Goal: Task Accomplishment & Management: Complete application form

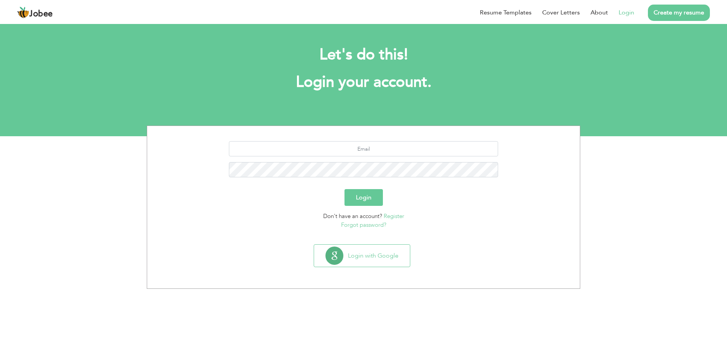
click at [364, 152] on input "text" at bounding box center [364, 148] width 270 height 15
click at [629, 10] on link "Login" at bounding box center [627, 12] width 16 height 9
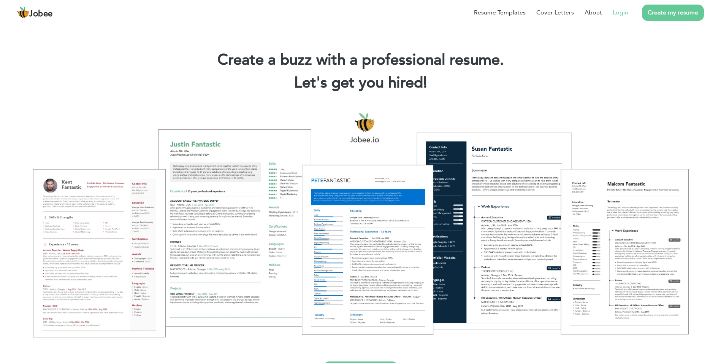
click at [621, 16] on link "Login" at bounding box center [621, 12] width 16 height 9
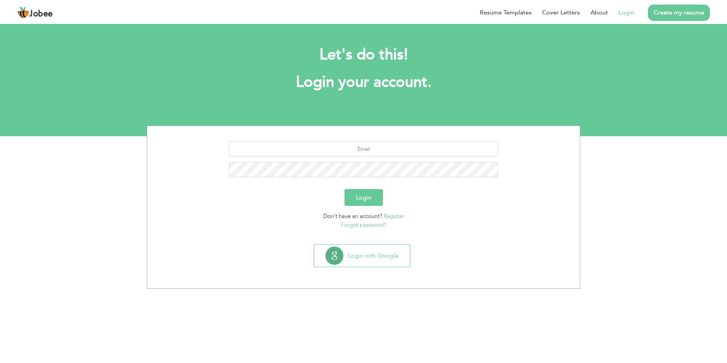
drag, startPoint x: 371, startPoint y: 156, endPoint x: 371, endPoint y: 152, distance: 4.6
click at [371, 152] on div at bounding box center [363, 162] width 421 height 42
click at [371, 152] on input "text" at bounding box center [364, 148] width 270 height 15
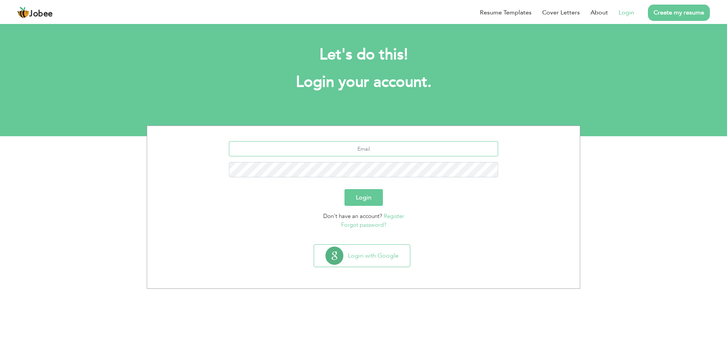
click at [368, 162] on div at bounding box center [363, 162] width 421 height 42
click at [367, 224] on link "Forgot password?" at bounding box center [363, 225] width 45 height 8
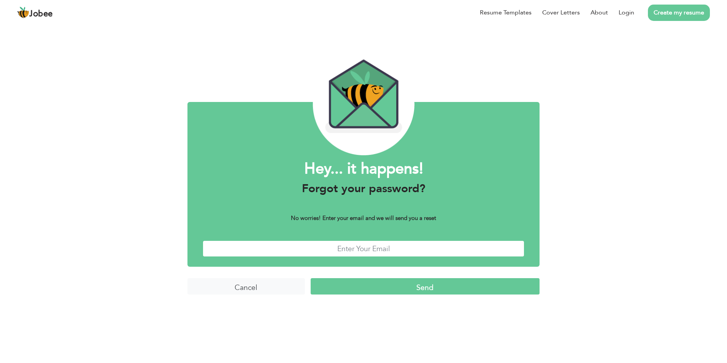
click at [360, 244] on input "text" at bounding box center [364, 248] width 322 height 16
type input "malikshahzad2009@gmail.com"
click at [395, 289] on input "Send" at bounding box center [425, 286] width 229 height 16
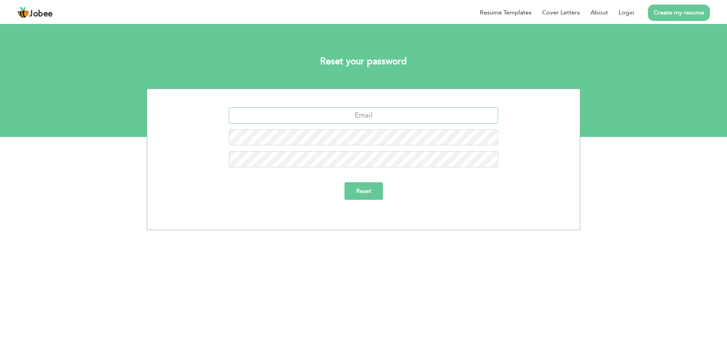
click at [361, 117] on input "text" at bounding box center [364, 115] width 270 height 16
type input "malikshahzad2009@gmail.com"
click at [363, 193] on input "Reset" at bounding box center [363, 190] width 38 height 17
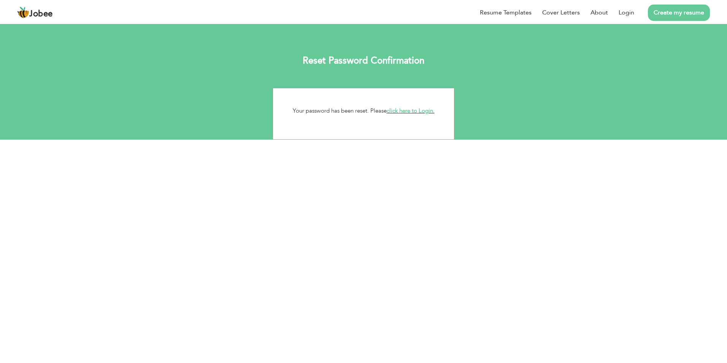
click at [411, 110] on link "click here to Login." at bounding box center [411, 111] width 48 height 8
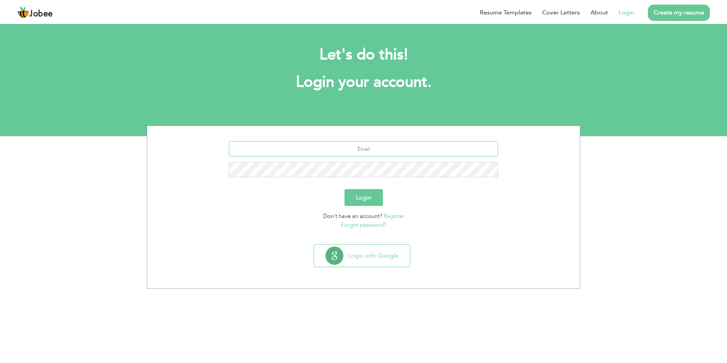
click at [340, 155] on input "text" at bounding box center [364, 148] width 270 height 15
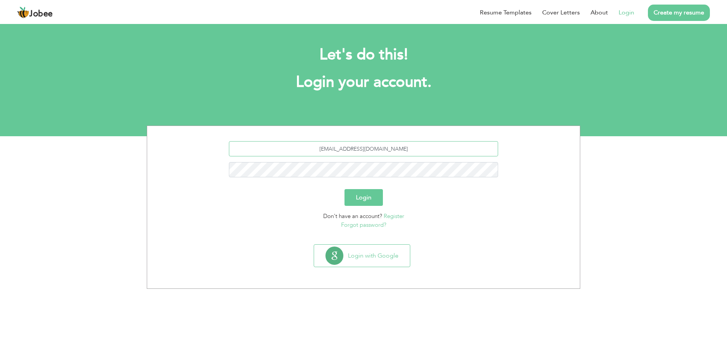
type input "malikshahzad2009@gmail.com"
click at [359, 194] on button "Login" at bounding box center [363, 197] width 38 height 17
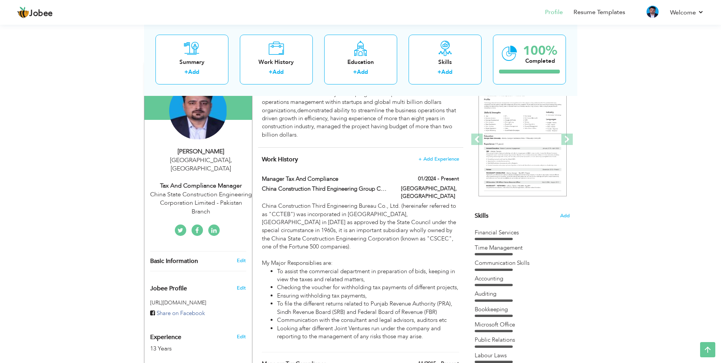
scroll to position [67, 0]
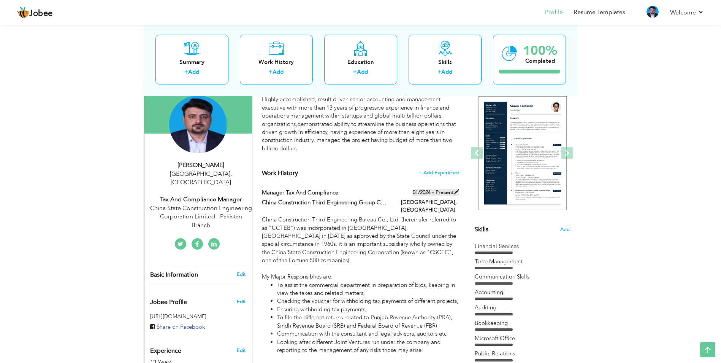
click at [438, 196] on label "01/2024 - Present" at bounding box center [436, 193] width 46 height 8
type input "Manager Tax and Compliance"
type input "China Construction Third Engineering Group Co., LTD - Pakistan"
type input "01/2024"
type input "[GEOGRAPHIC_DATA]"
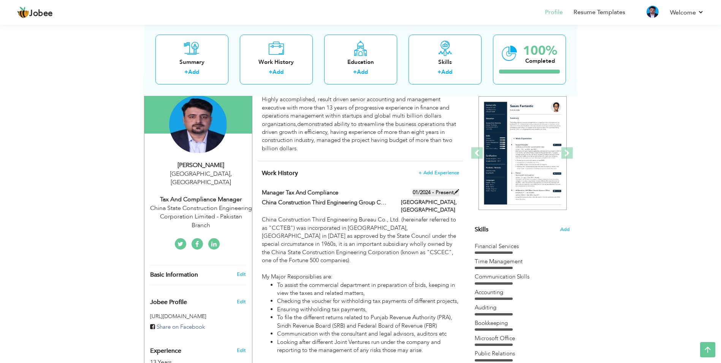
type input "[GEOGRAPHIC_DATA]"
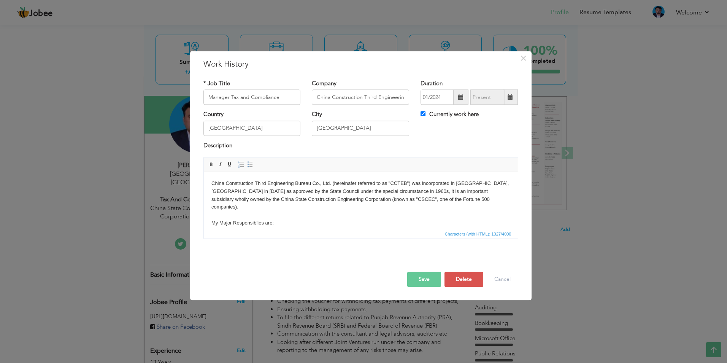
click at [513, 104] on span at bounding box center [510, 97] width 15 height 15
click at [506, 102] on span at bounding box center [510, 97] width 15 height 15
click at [428, 116] on label "Currently work here" at bounding box center [450, 115] width 58 height 8
click at [425, 116] on input "Currently work here" at bounding box center [423, 113] width 5 height 5
checkbox input "false"
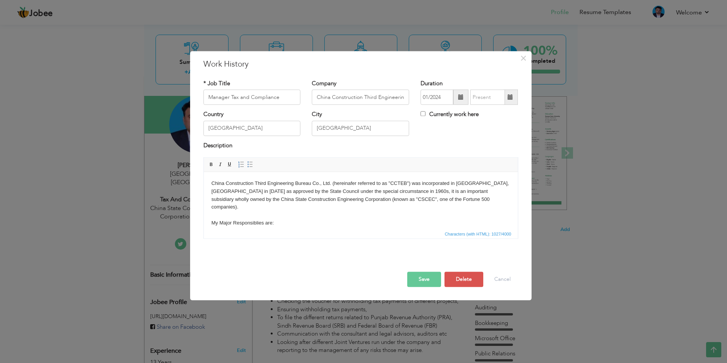
click at [464, 98] on span at bounding box center [460, 96] width 5 height 5
click at [522, 59] on span "×" at bounding box center [523, 58] width 6 height 14
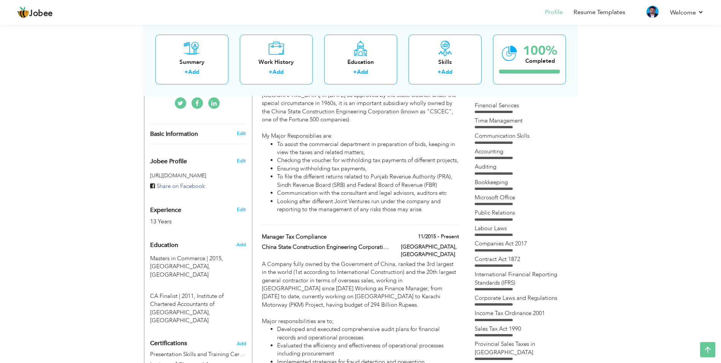
scroll to position [231, 0]
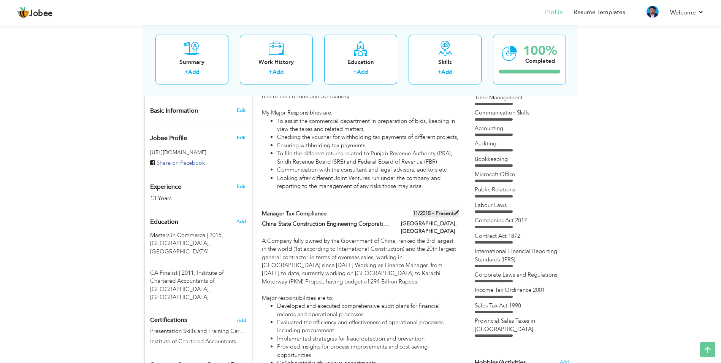
click at [458, 213] on span at bounding box center [456, 212] width 5 height 5
type input "Manager Tax Compliance"
type input "China State Construction Engineering Corporation Limited - Pakistan Branch"
type input "11/2015"
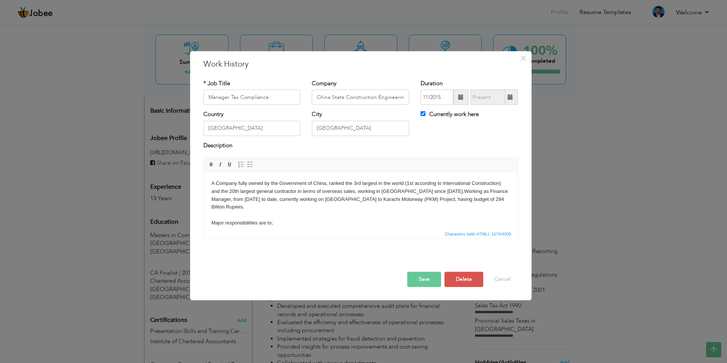
click at [512, 97] on span at bounding box center [510, 96] width 5 height 5
click at [440, 113] on label "Currently work here" at bounding box center [450, 115] width 58 height 8
click at [425, 113] on input "Currently work here" at bounding box center [423, 113] width 5 height 5
checkbox input "false"
click at [514, 100] on span at bounding box center [510, 97] width 15 height 15
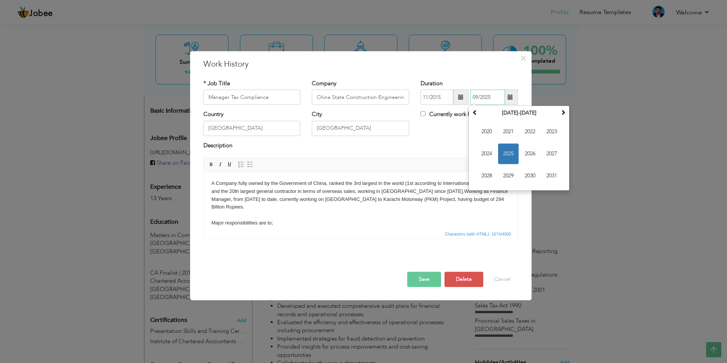
click at [508, 152] on span "2025" at bounding box center [508, 154] width 21 height 21
click at [489, 131] on span "Jan" at bounding box center [486, 132] width 21 height 21
type input "01/2025"
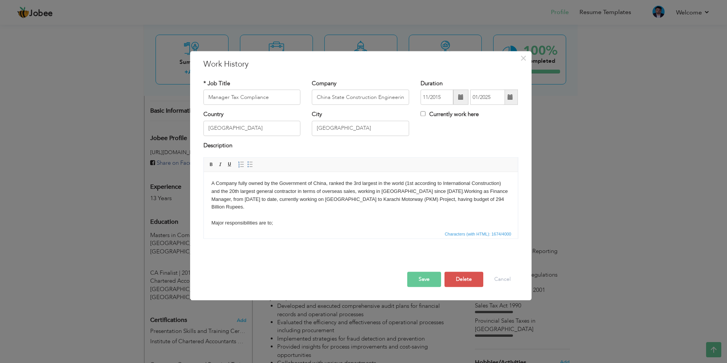
click at [422, 278] on button "Save" at bounding box center [424, 279] width 34 height 15
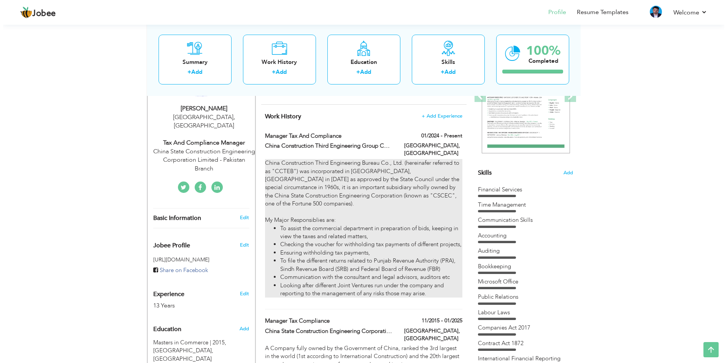
scroll to position [123, 0]
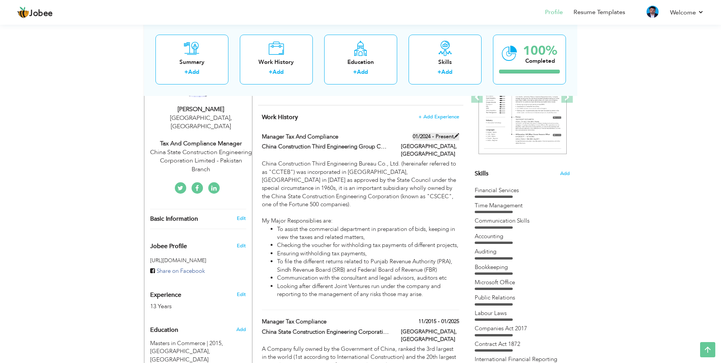
click at [458, 136] on span at bounding box center [456, 135] width 5 height 5
type input "Manager Tax and Compliance"
type input "China Construction Third Engineering Group Co., LTD - Pakistan"
type input "01/2024"
checkbox input "true"
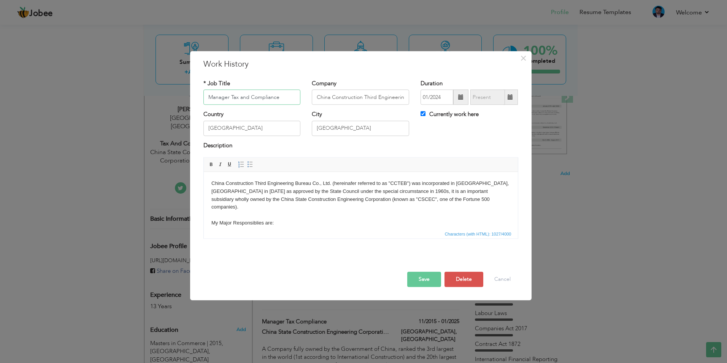
click at [252, 100] on input "Manager Tax and Compliance" at bounding box center [251, 97] width 97 height 15
type input "Chief Financial Officer"
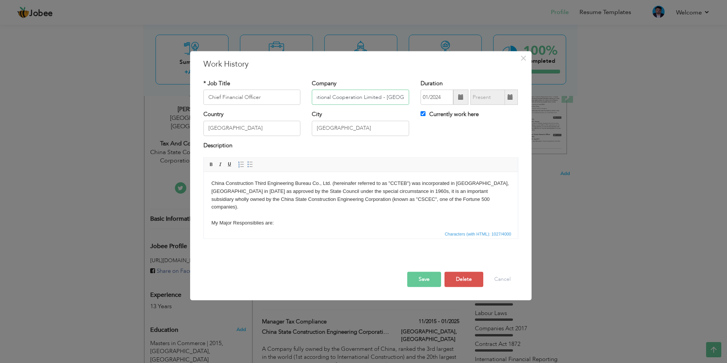
type input "NORINCO Interntional Cooperation Limited - [GEOGRAPHIC_DATA]"
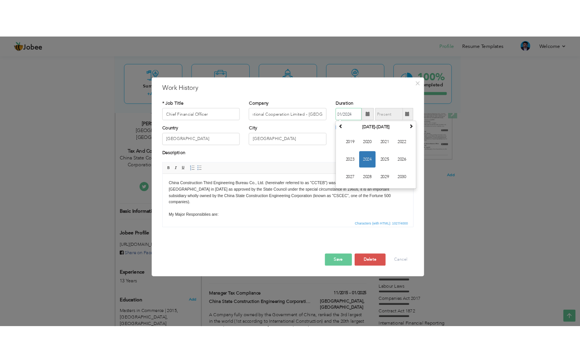
scroll to position [0, 0]
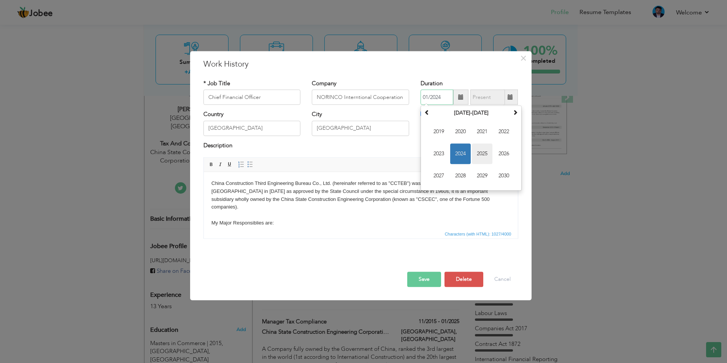
click at [484, 155] on span "2025" at bounding box center [482, 154] width 21 height 21
click at [432, 133] on span "Jan" at bounding box center [439, 132] width 21 height 21
type input "01/2025"
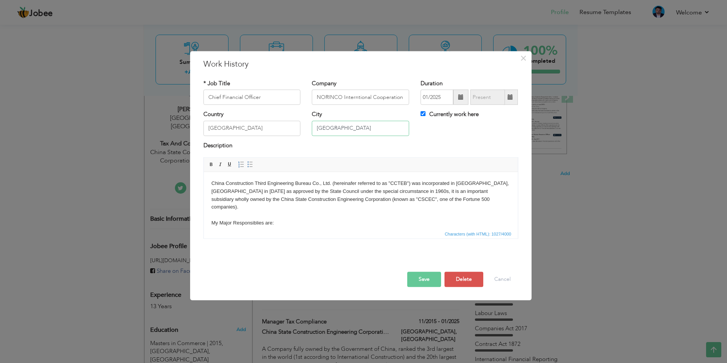
click at [335, 133] on input "[GEOGRAPHIC_DATA]" at bounding box center [360, 128] width 97 height 15
type input "[GEOGRAPHIC_DATA]"
click at [350, 214] on body "China Construction Third Engineering Bureau Co., Ltd. (hereinafer referred to a…" at bounding box center [360, 237] width 299 height 116
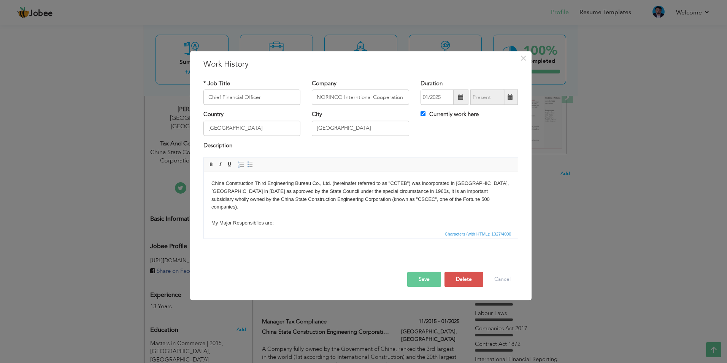
click at [350, 214] on body "China Construction Third Engineering Bureau Co., Ltd. (hereinafer referred to a…" at bounding box center [360, 237] width 299 height 116
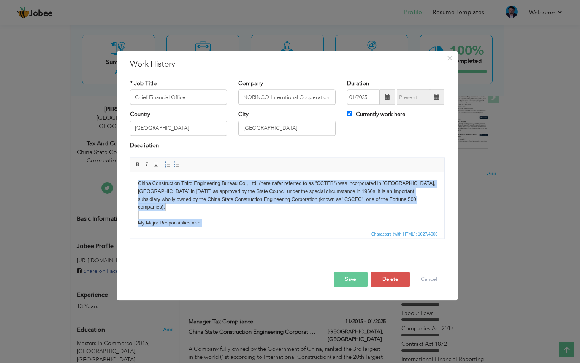
click at [280, 211] on body "China Construction Third Engineering Bureau Co., Ltd. (hereinafer referred to a…" at bounding box center [287, 237] width 299 height 116
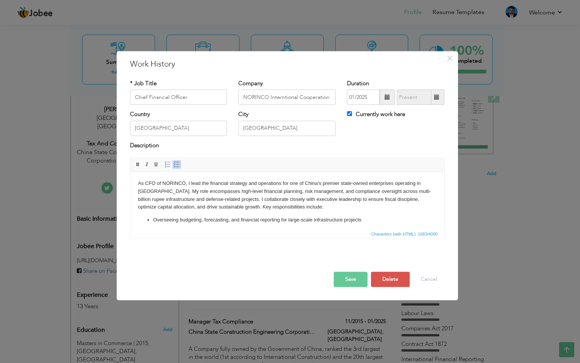
click at [346, 279] on button "Save" at bounding box center [351, 279] width 34 height 15
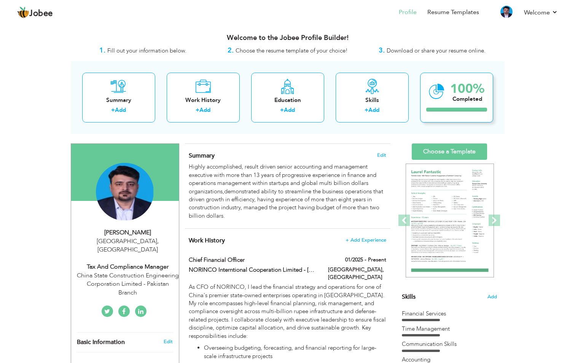
click at [465, 93] on div "100%" at bounding box center [467, 89] width 34 height 13
click at [417, 52] on span "Download or share your resume online." at bounding box center [435, 51] width 99 height 8
click at [271, 52] on span "Choose the resume template of your choice!" at bounding box center [291, 51] width 112 height 8
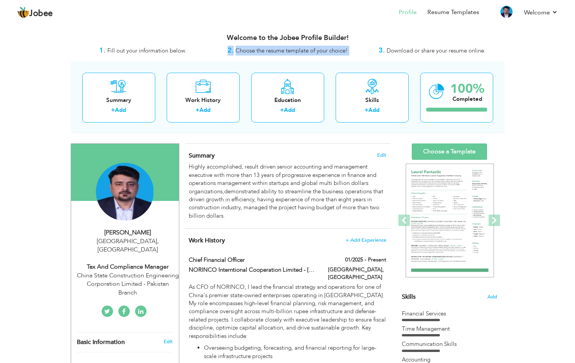
click at [271, 52] on span "Choose the resume template of your choice!" at bounding box center [291, 51] width 112 height 8
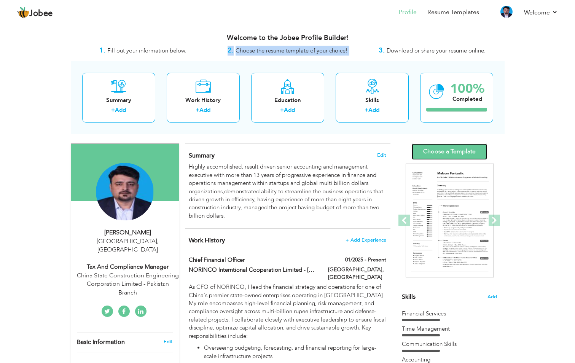
click at [463, 154] on link "Choose a Template" at bounding box center [448, 151] width 75 height 16
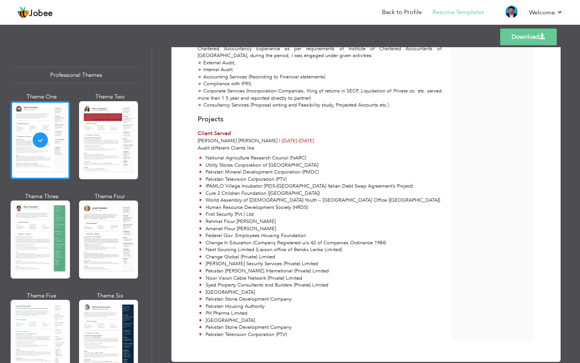
scroll to position [598, 0]
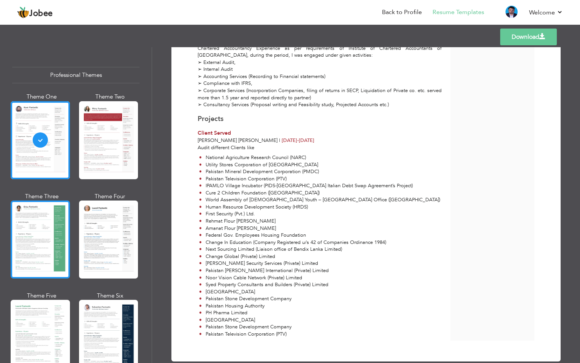
click at [30, 217] on div at bounding box center [40, 239] width 59 height 78
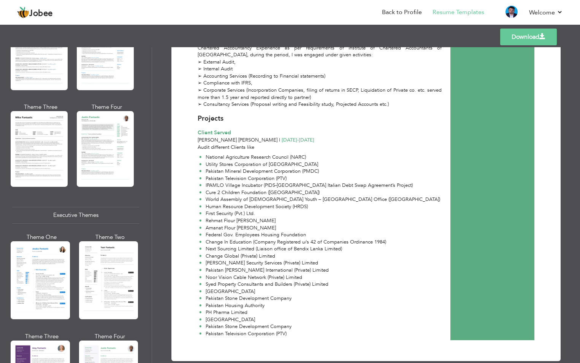
scroll to position [419, 0]
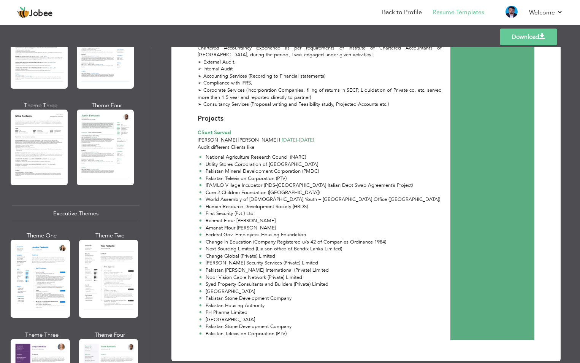
click at [49, 283] on div at bounding box center [40, 279] width 59 height 78
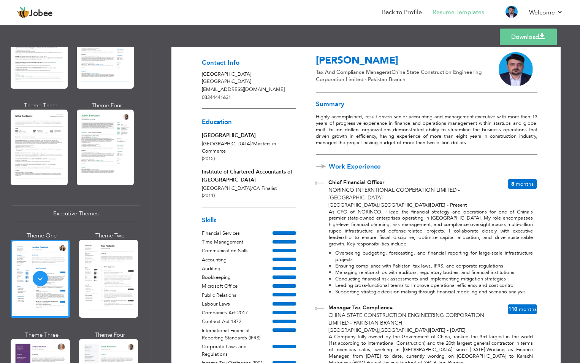
scroll to position [19, 0]
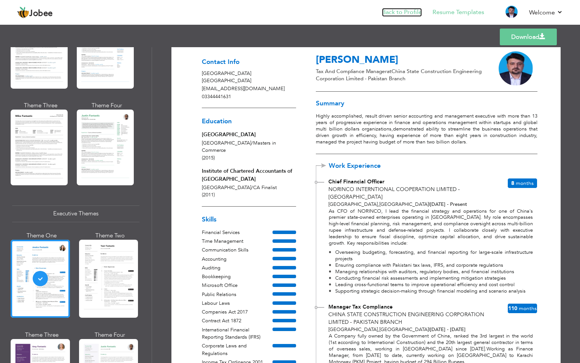
click at [393, 11] on link "Back to Profile" at bounding box center [402, 12] width 40 height 9
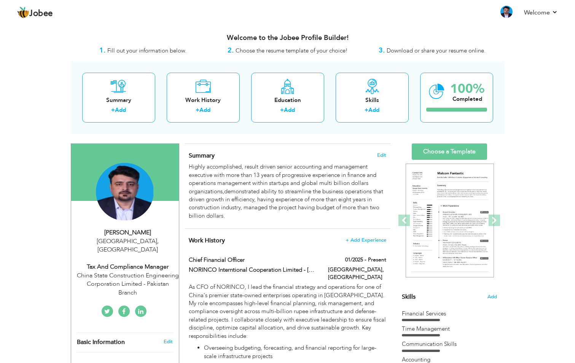
click at [135, 280] on div "China State Construction Engineering Corporation Limited - Pakistan Branch" at bounding box center [128, 284] width 102 height 26
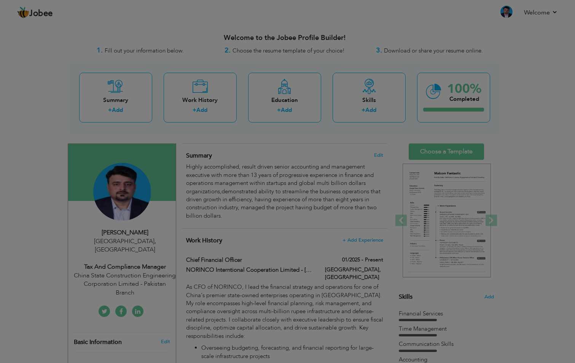
type input "Shahzad"
type input "Ashraf"
type input "03344441631"
select select "number:166"
type input "[GEOGRAPHIC_DATA]"
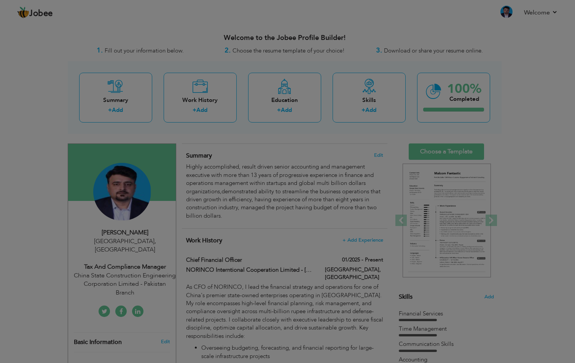
select select "number:15"
type input "China State Construction Engineering Corporation Limited - Pakistan Branch"
type input "Tax and Compliance Manager"
type input "https://www.facebook.com/malikshahzad2009"
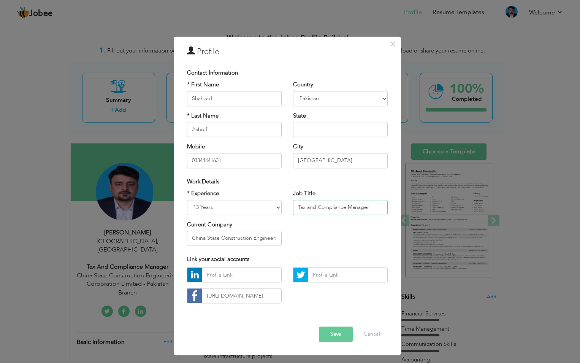
click at [330, 209] on input "Tax and Compliance Manager" at bounding box center [340, 207] width 95 height 15
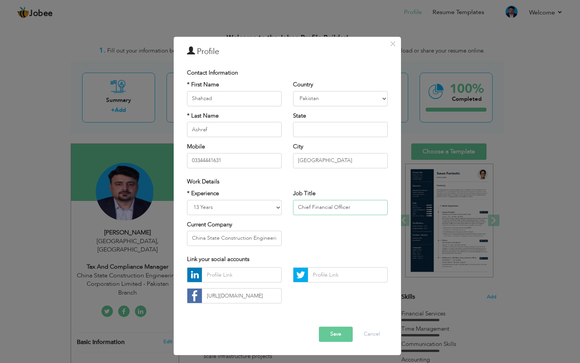
type input "Chief Financial Officer"
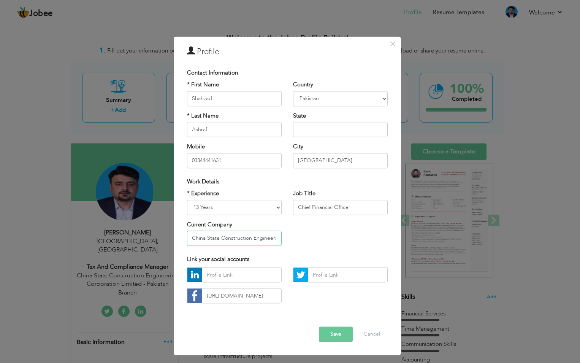
click at [244, 242] on input "China State Construction Engineering Corporation Limited - Pakistan Branch" at bounding box center [234, 237] width 95 height 15
type input "NORINCO International Cooperation Limited - Pakistan Branch"
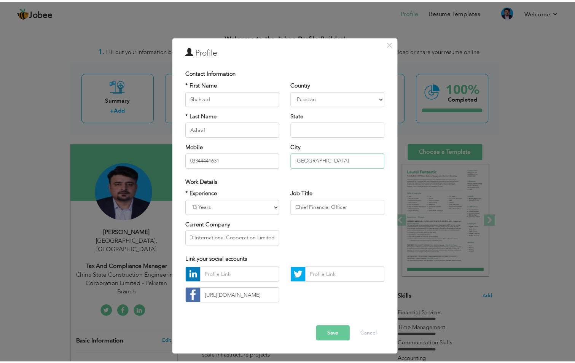
scroll to position [0, 0]
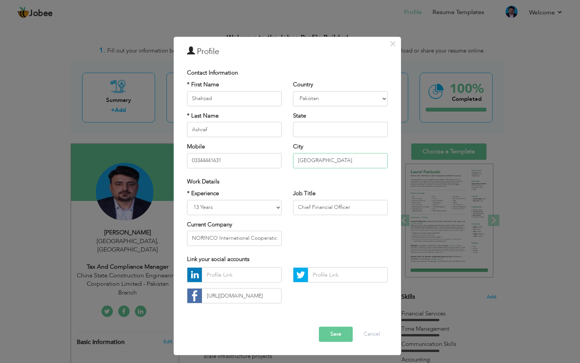
click at [333, 156] on input "[GEOGRAPHIC_DATA]" at bounding box center [340, 160] width 95 height 15
type input "[GEOGRAPHIC_DATA]"
click at [336, 334] on button "Save" at bounding box center [336, 334] width 34 height 15
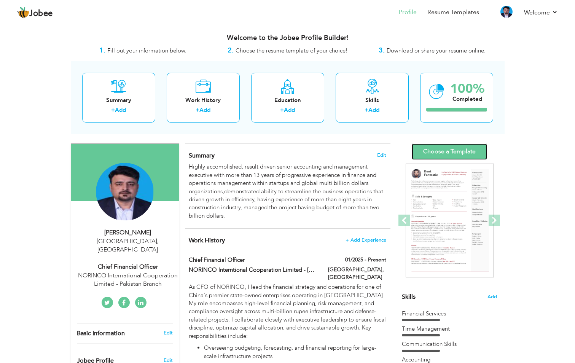
click at [457, 147] on link "Choose a Template" at bounding box center [448, 151] width 75 height 16
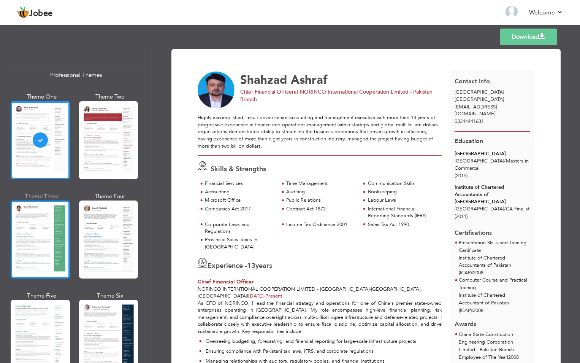
click at [25, 243] on div at bounding box center [40, 239] width 59 height 78
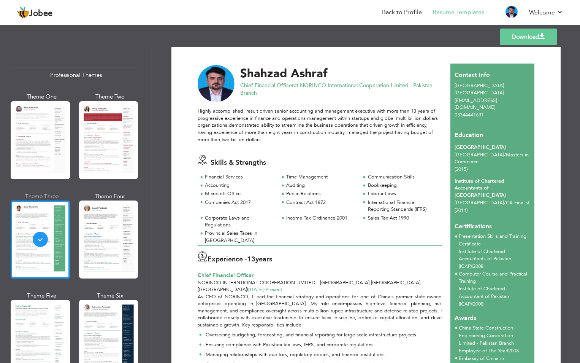
scroll to position [7, 0]
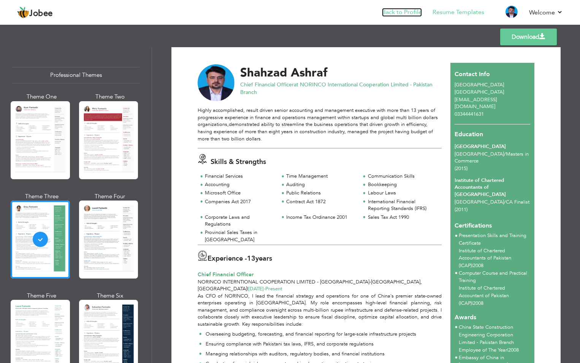
click at [417, 10] on link "Back to Profile" at bounding box center [402, 12] width 40 height 9
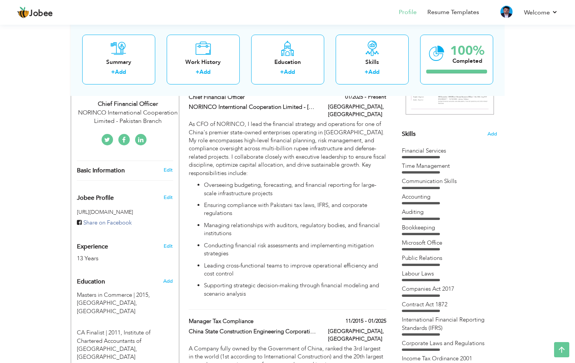
scroll to position [162, 0]
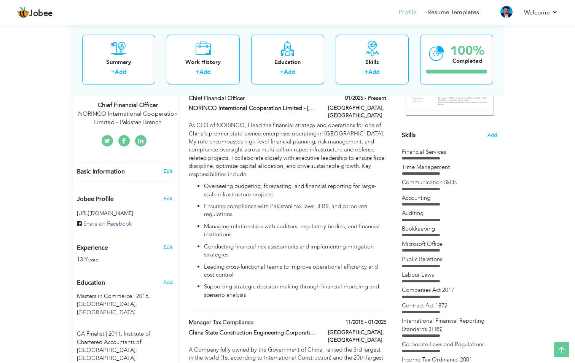
click at [437, 151] on div "Financial Services" at bounding box center [449, 152] width 95 height 8
click at [492, 134] on span "Add" at bounding box center [492, 135] width 10 height 7
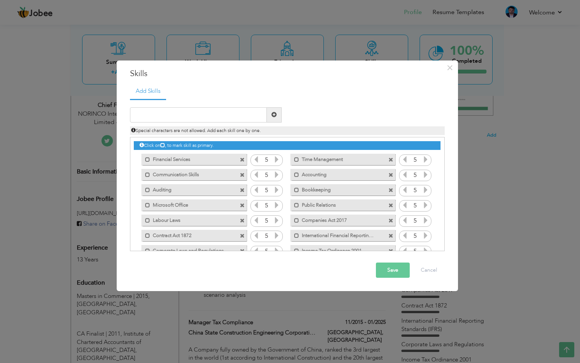
click at [242, 157] on span at bounding box center [242, 159] width 5 height 5
click at [389, 157] on span at bounding box center [391, 159] width 5 height 5
click at [242, 157] on span at bounding box center [242, 159] width 5 height 5
click at [389, 157] on span at bounding box center [391, 159] width 5 height 5
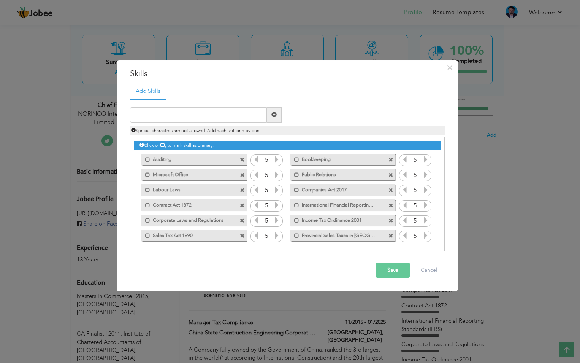
click at [242, 157] on span at bounding box center [242, 159] width 5 height 5
click at [389, 157] on span at bounding box center [391, 159] width 5 height 5
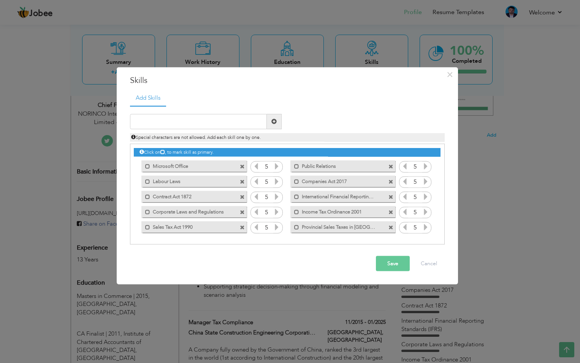
click at [242, 157] on div "Click on , to mark skill as primary. Mark as primary skill. Financial Services …" at bounding box center [287, 189] width 306 height 90
click at [241, 167] on span at bounding box center [242, 166] width 5 height 5
click at [389, 167] on span at bounding box center [391, 166] width 5 height 5
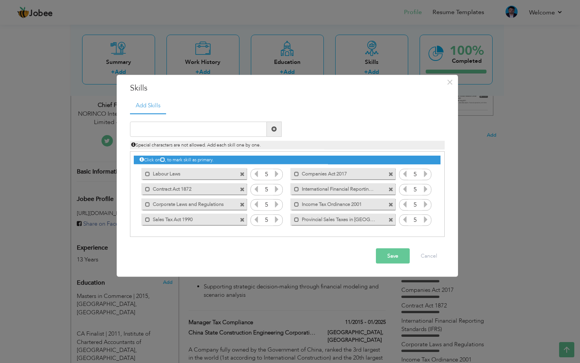
click at [241, 167] on div "Mark as primary skill. Labour Laws" at bounding box center [192, 173] width 116 height 15
click at [242, 175] on span at bounding box center [242, 174] width 5 height 5
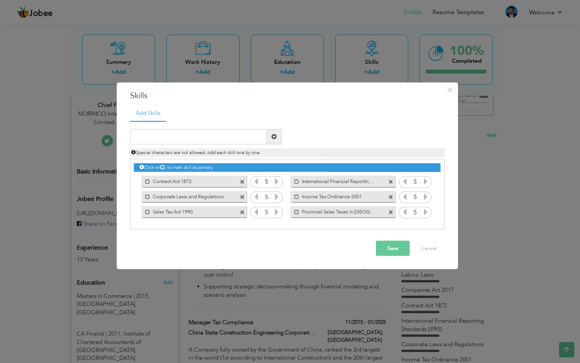
click at [242, 175] on div "Mark as primary skill. Contract Act 1872" at bounding box center [192, 181] width 116 height 15
click at [242, 180] on span at bounding box center [242, 181] width 5 height 5
click at [242, 180] on div "Click on , to mark skill as primary. Mark as primary skill. Financial Services …" at bounding box center [287, 189] width 306 height 60
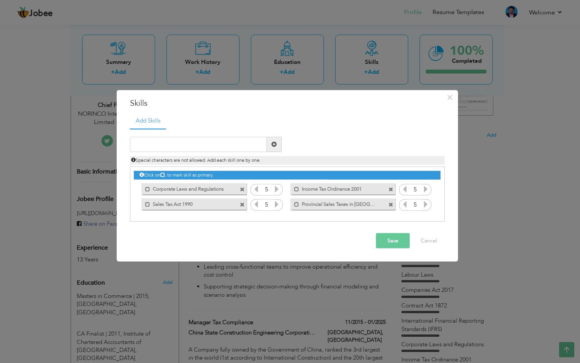
click at [243, 190] on span at bounding box center [242, 189] width 5 height 5
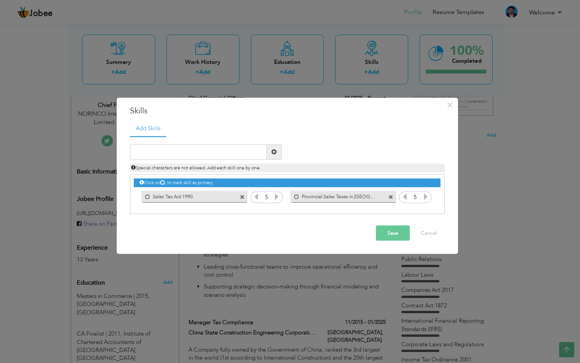
click at [243, 196] on span at bounding box center [242, 197] width 5 height 5
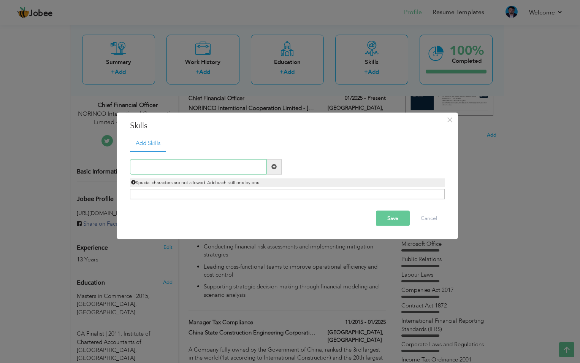
click at [230, 173] on input "text" at bounding box center [198, 166] width 137 height 15
click at [191, 171] on input "financial plannig" at bounding box center [198, 166] width 137 height 15
paste input "Financial Planning & Analysis (FP&A)"
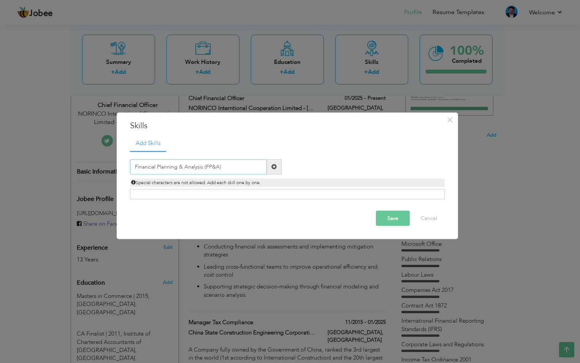
type input "Financial Planning & Analysis (FP&A)"
click at [271, 172] on span at bounding box center [274, 166] width 15 height 15
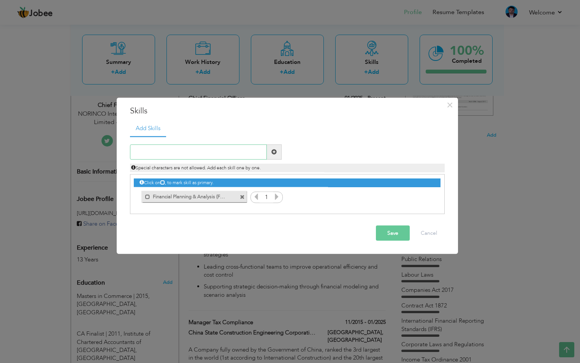
click at [196, 152] on input "text" at bounding box center [198, 151] width 137 height 15
paste input "Financial Planning & Analysis (FP&A)"
type input "Financial Planning & Analysis (FP&A)"
click at [275, 151] on span at bounding box center [273, 151] width 5 height 5
click at [246, 154] on input "text" at bounding box center [198, 151] width 137 height 15
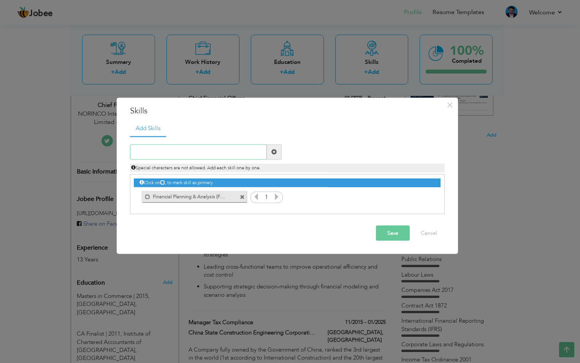
paste input "Financial Planning & Analysis (FP&A)"
click at [182, 150] on input "Financial Planning & Analysis (FP&A)" at bounding box center [198, 151] width 137 height 15
paste input "Budgeting & Forecasting"
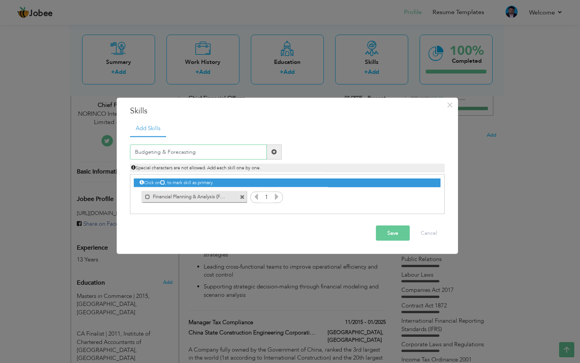
type input "Budgeting & Forecasting"
click at [271, 150] on span at bounding box center [273, 151] width 5 height 5
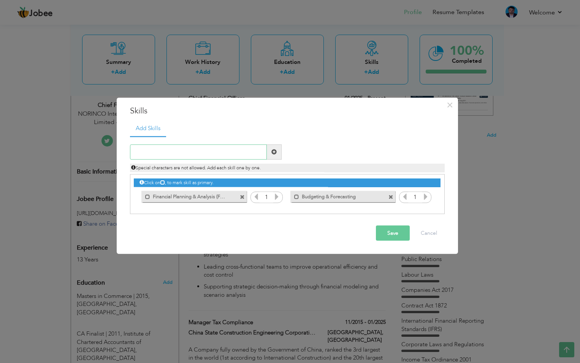
click at [197, 154] on input "text" at bounding box center [198, 151] width 137 height 15
type input "v"
paste input "Strategic Financial Management"
type input "Strategic Financial Management"
click at [274, 152] on span at bounding box center [273, 151] width 5 height 5
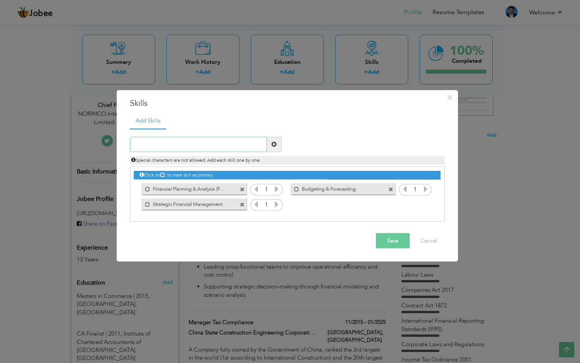
click at [184, 144] on input "text" at bounding box center [198, 144] width 137 height 15
paste input "Cash Flow & Treasury Management"
type input "Cash Flow & Treasury Management"
click at [275, 149] on span at bounding box center [274, 144] width 15 height 15
click at [237, 142] on input "text" at bounding box center [198, 144] width 137 height 15
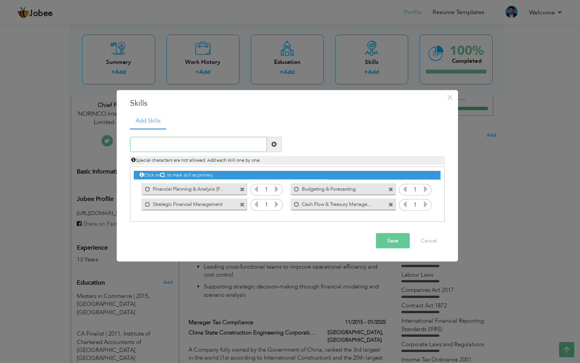
paste input "Financial Reporting (IFRS-compliant)"
type input "Financial Reporting (IFRS-compliant)"
click at [281, 143] on span at bounding box center [274, 144] width 15 height 15
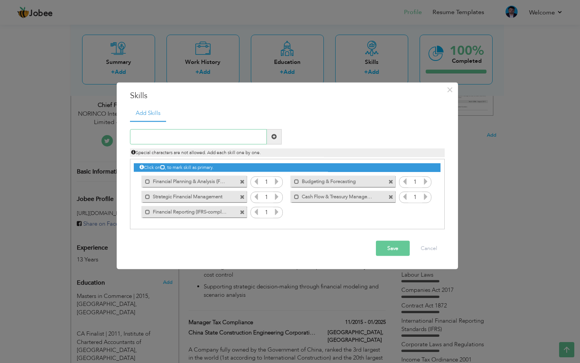
click at [259, 138] on input "text" at bounding box center [198, 136] width 137 height 15
paste input "Capital Allocation & Investment Strategy"
type input "Capital Allocation & Investment Strategy"
click at [268, 134] on span at bounding box center [274, 136] width 15 height 15
click at [236, 136] on input "text" at bounding box center [198, 136] width 137 height 15
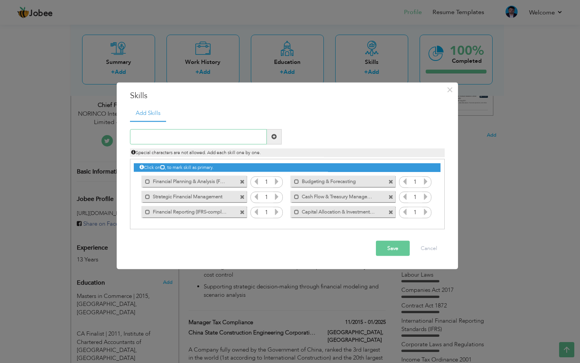
paste input "Cost Control & Operational Efficiency"
type input "Cost Control & Operational Efficiency"
click at [278, 140] on span at bounding box center [274, 136] width 15 height 15
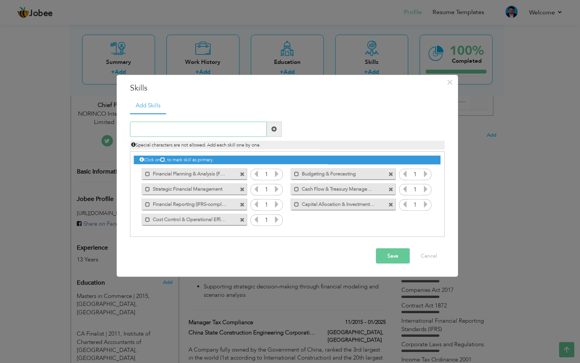
click at [245, 129] on input "text" at bounding box center [198, 128] width 137 height 15
paste input "Risk Assessment & Mitigation"
type input "Risk Assessment & Mitigation"
click at [271, 131] on span at bounding box center [273, 128] width 5 height 5
click at [187, 130] on input "text" at bounding box center [198, 128] width 137 height 15
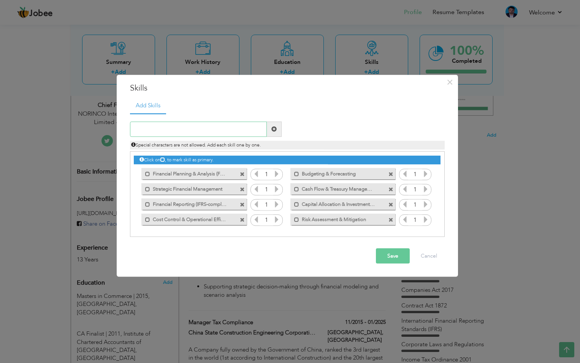
paste input "Corporate Accounting"
type input "Corporate Accounting"
click at [275, 131] on span at bounding box center [273, 128] width 5 height 5
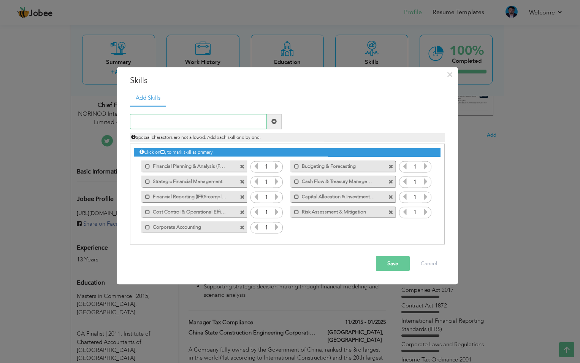
click at [203, 122] on input "text" at bounding box center [198, 121] width 137 height 15
paste input "Tax Compliance (Income Tax Ordinance 2001, Sales T"
type input "Tax Compliance (Income Tax Ordinance 2001,"
click at [275, 122] on span at bounding box center [273, 121] width 5 height 5
click at [254, 122] on input "text" at bounding box center [198, 121] width 137 height 15
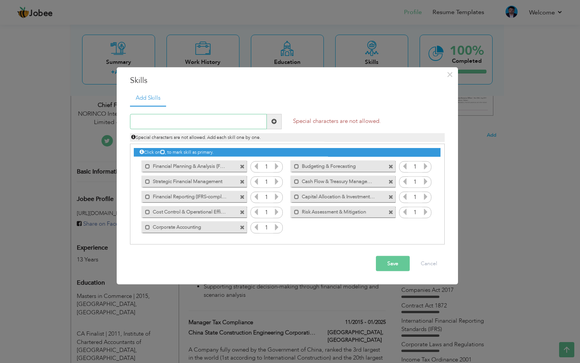
paste input "Tax Compliance (Income Tax Ordinance 2001, Sales T"
type input "Tax Compliance (Income Tax Ordinance 2001"
click at [278, 124] on span at bounding box center [274, 121] width 15 height 15
click at [206, 122] on input "text" at bounding box center [198, 121] width 137 height 15
click at [277, 167] on icon at bounding box center [276, 165] width 7 height 7
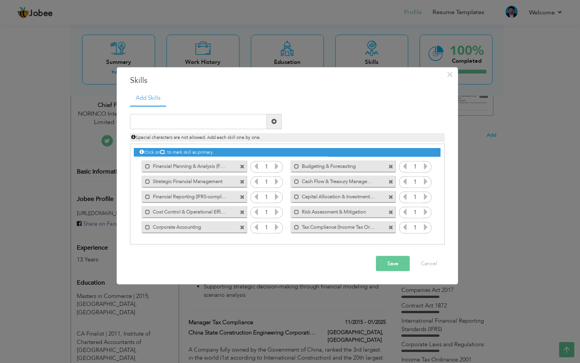
click at [277, 167] on icon at bounding box center [276, 165] width 7 height 7
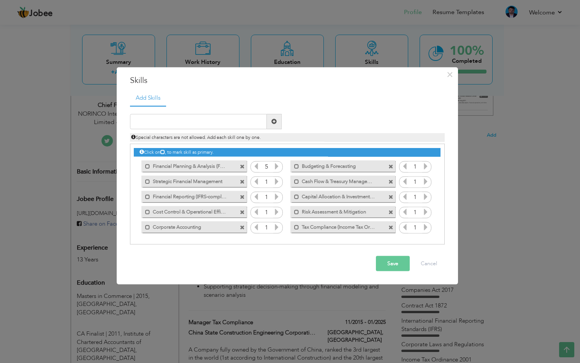
click at [279, 183] on icon at bounding box center [276, 181] width 7 height 7
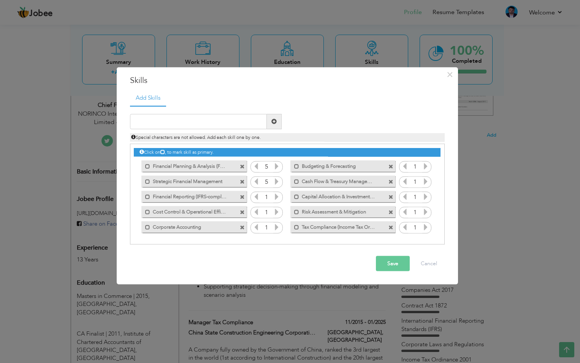
click at [279, 200] on icon at bounding box center [276, 196] width 7 height 7
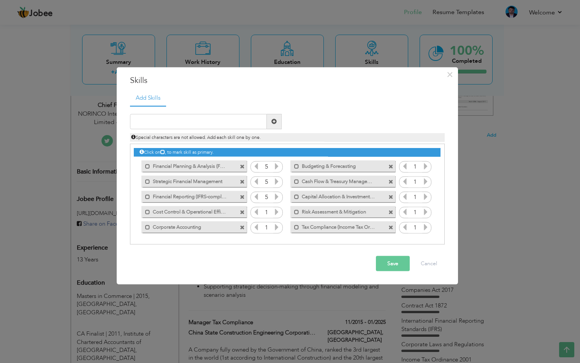
click at [278, 213] on icon at bounding box center [276, 211] width 7 height 7
click at [278, 224] on icon at bounding box center [276, 226] width 7 height 7
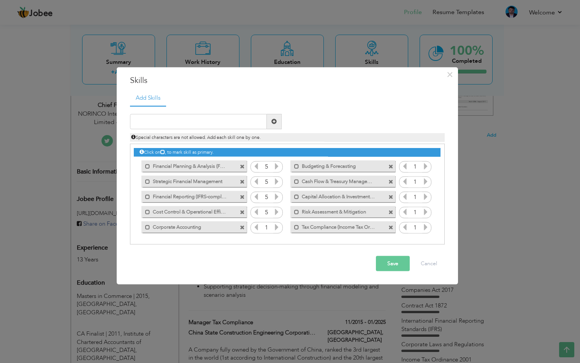
click at [278, 224] on icon at bounding box center [276, 226] width 7 height 7
click at [279, 229] on icon at bounding box center [276, 226] width 7 height 7
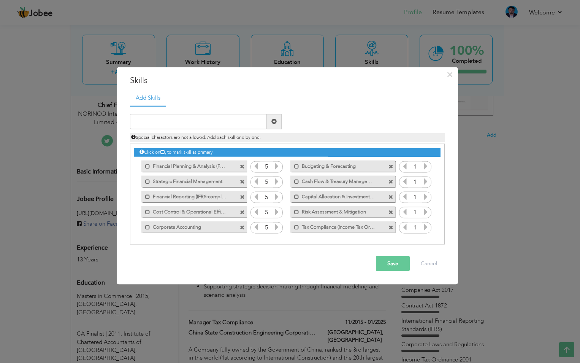
click at [429, 165] on icon at bounding box center [425, 165] width 7 height 7
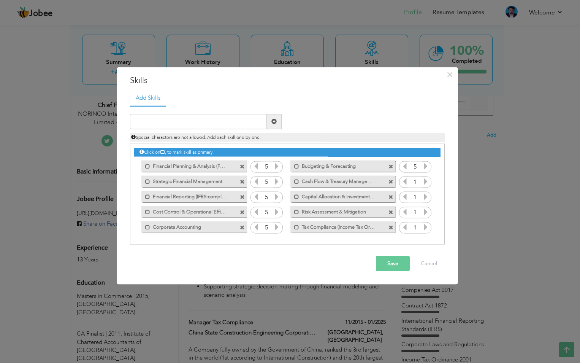
click at [427, 181] on icon at bounding box center [425, 181] width 7 height 7
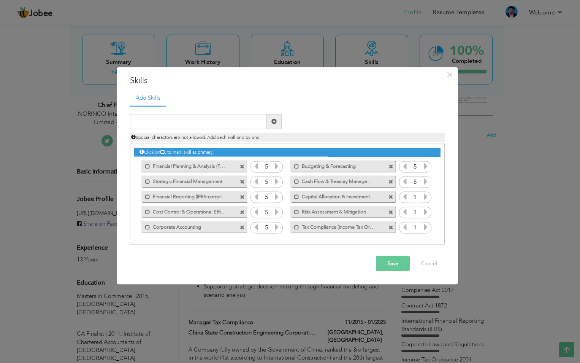
click at [427, 195] on icon at bounding box center [425, 196] width 7 height 7
click at [424, 208] on icon at bounding box center [425, 211] width 7 height 7
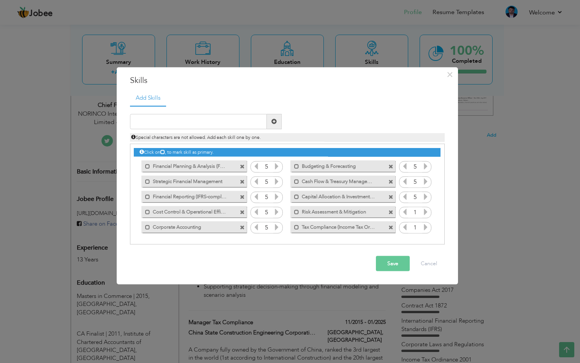
click at [424, 208] on icon at bounding box center [425, 211] width 7 height 7
click at [426, 225] on icon at bounding box center [425, 226] width 7 height 7
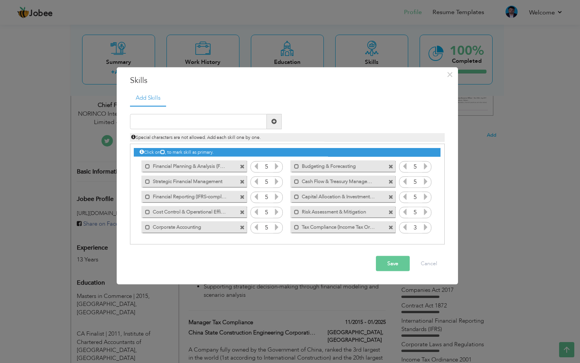
click at [426, 225] on icon at bounding box center [425, 226] width 7 height 7
click at [167, 117] on input "text" at bounding box center [198, 121] width 137 height 15
type input "Sales Tax Act"
click at [276, 124] on span at bounding box center [273, 121] width 5 height 5
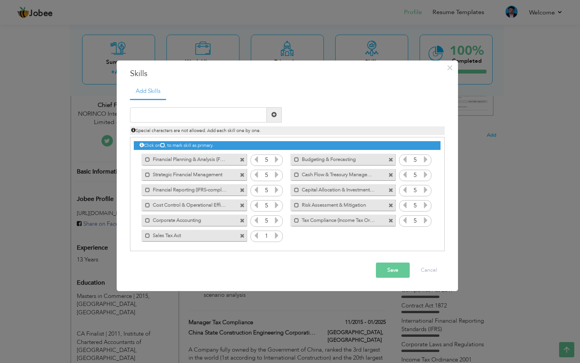
click at [277, 232] on icon at bounding box center [276, 235] width 7 height 7
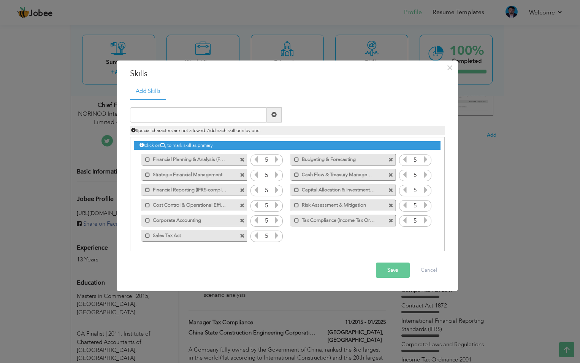
click at [277, 232] on icon at bounding box center [276, 235] width 7 height 7
click at [178, 110] on input "text" at bounding box center [198, 114] width 137 height 15
paste input "🧠 Leadership & Management"
click at [146, 114] on input "🧠 Leadership & Management" at bounding box center [198, 114] width 137 height 15
type input "Leadership & Management"
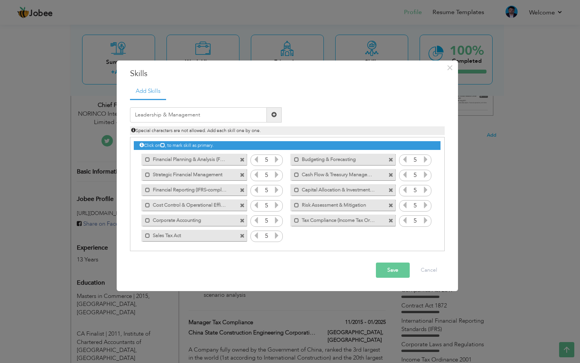
click at [271, 116] on span at bounding box center [274, 114] width 15 height 15
click at [422, 234] on icon at bounding box center [425, 235] width 7 height 7
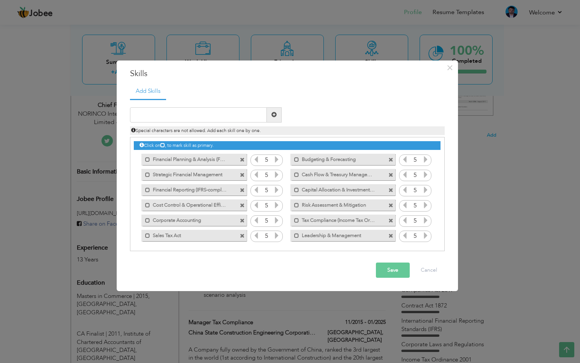
click at [422, 234] on icon at bounding box center [425, 235] width 7 height 7
click at [375, 264] on div "Save Cancel" at bounding box center [287, 270] width 326 height 27
click at [383, 268] on button "Save" at bounding box center [393, 269] width 34 height 15
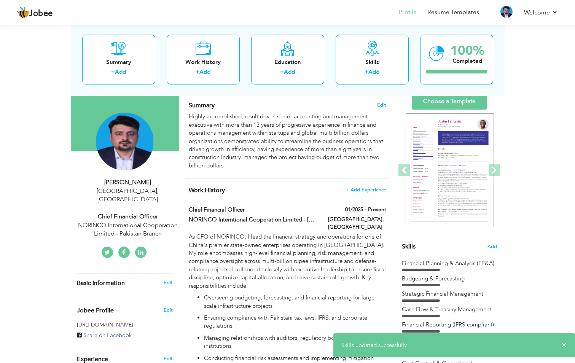
scroll to position [0, 0]
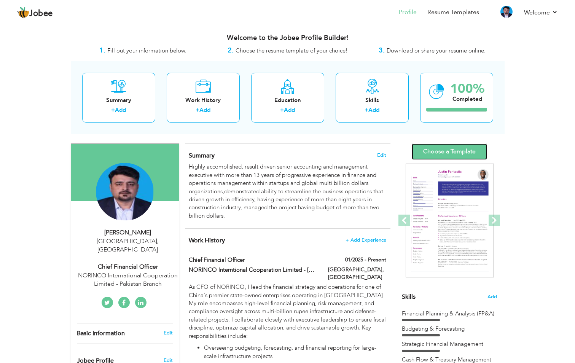
click at [442, 151] on link "Choose a Template" at bounding box center [448, 151] width 75 height 16
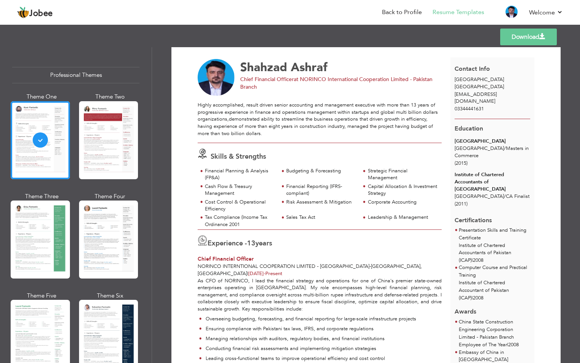
scroll to position [131, 0]
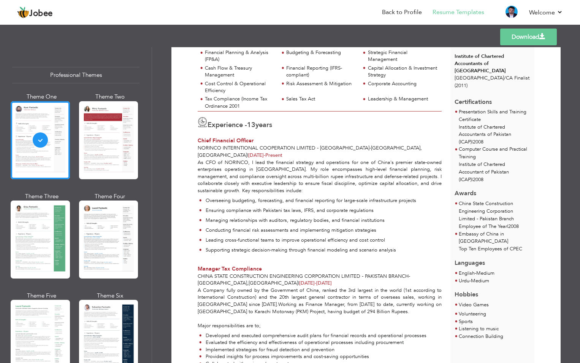
click at [513, 40] on link "Download" at bounding box center [528, 37] width 57 height 17
